Goal: Check status: Check status

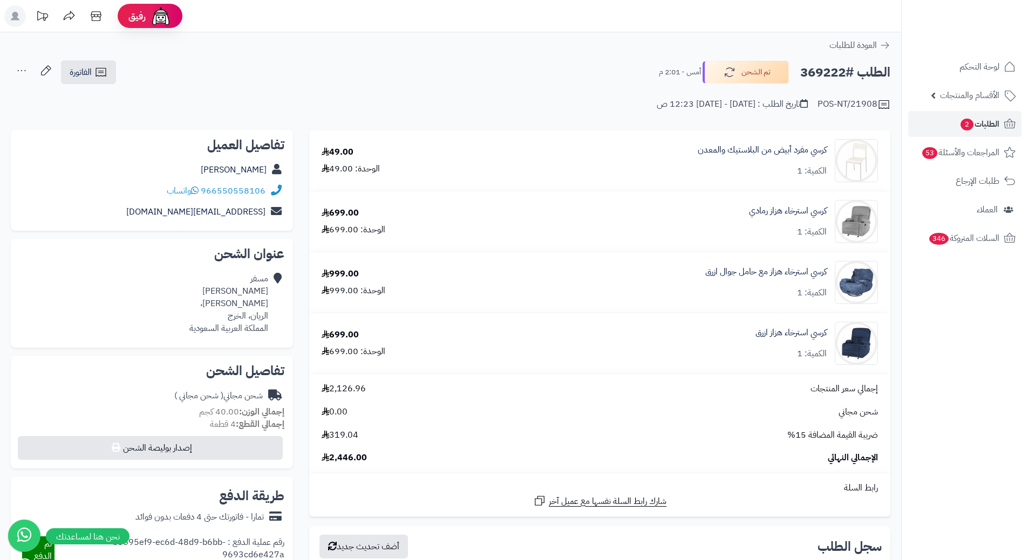
click at [640, 67] on div "الطلب #369222 تم الشحن أمس - 2:01 م الفاتورة طباعة الفاتورة إرسال الفاتورة إلى …" at bounding box center [450, 72] width 879 height 25
click at [997, 122] on span "الطلبات 2" at bounding box center [979, 124] width 40 height 15
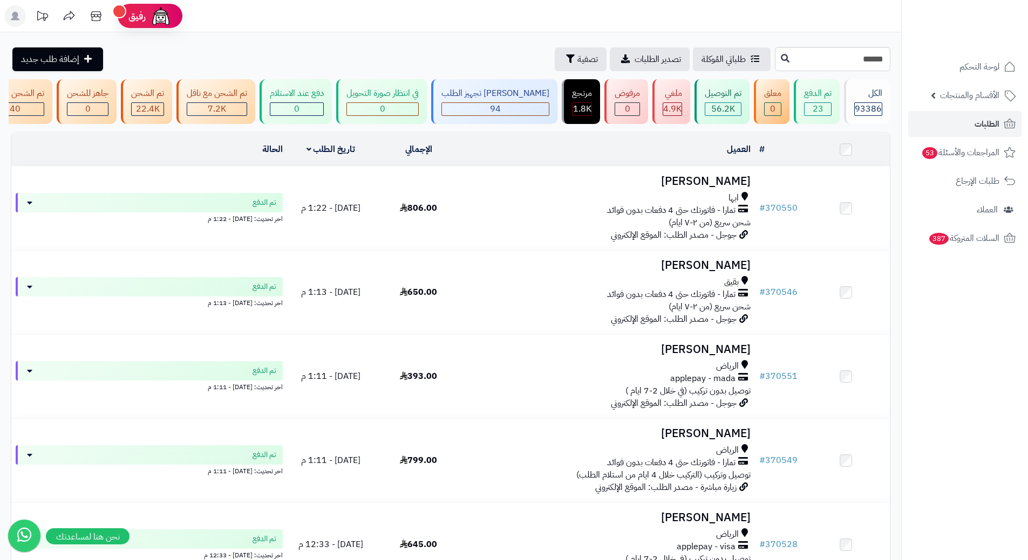
type input "******"
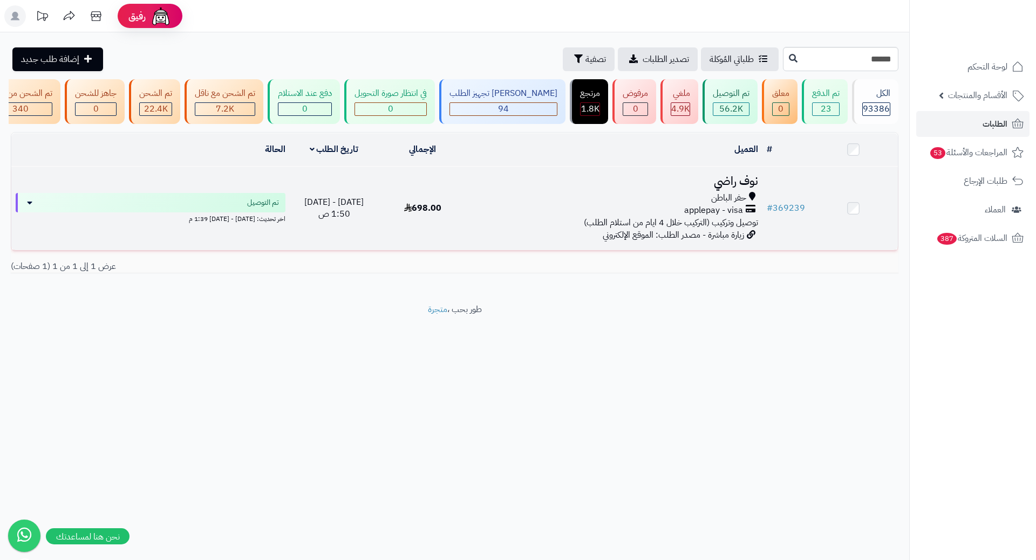
click at [737, 187] on h3 "نوف راضي" at bounding box center [614, 181] width 286 height 12
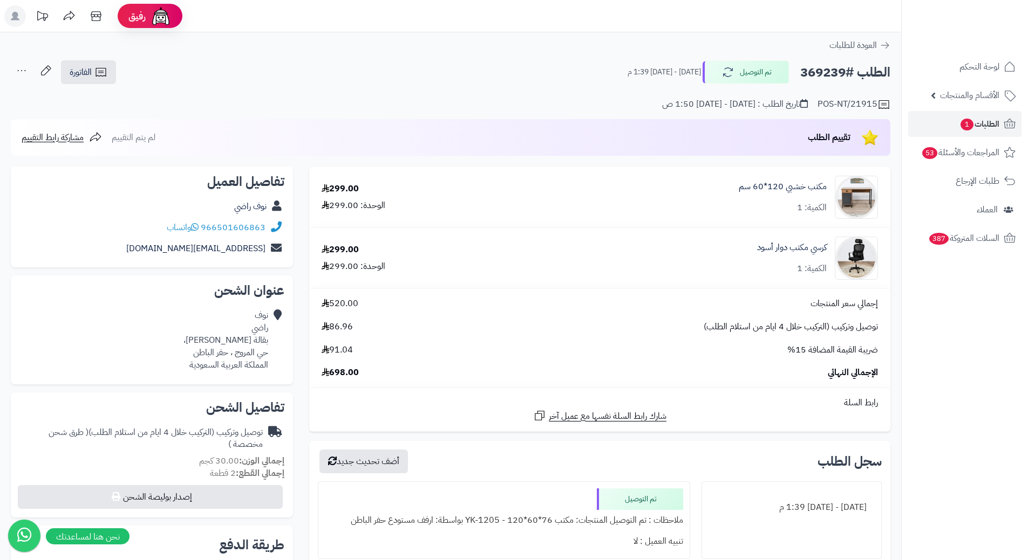
drag, startPoint x: 0, startPoint y: 529, endPoint x: 895, endPoint y: 84, distance: 999.7
click at [895, 84] on div "الطلب #369239 تم التوصيل الثلاثاء - ١٢ أغسطس ٢٠٢٥ - 1:39 م الفاتورة طباعة الفات…" at bounding box center [450, 108] width 901 height 96
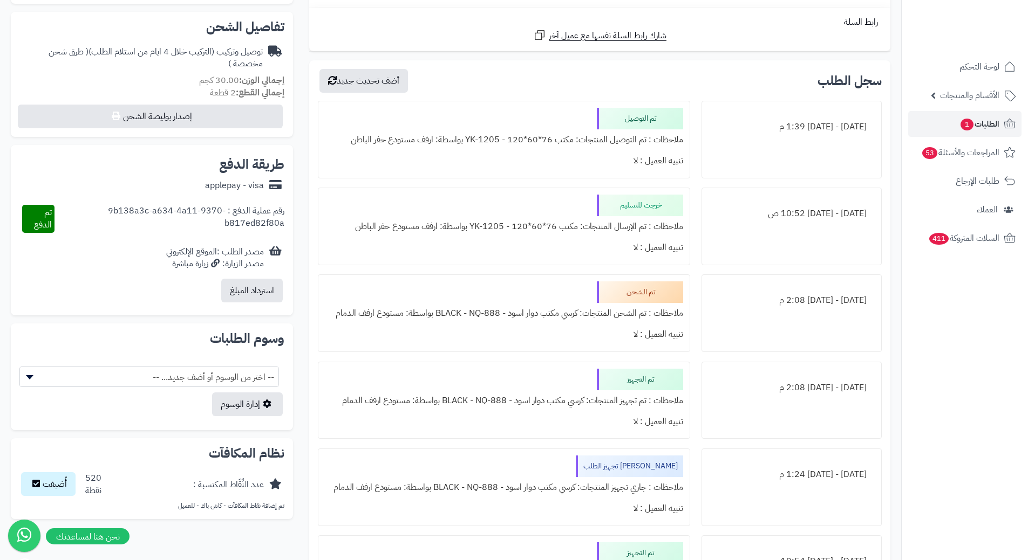
scroll to position [485, 0]
